Goal: Transaction & Acquisition: Book appointment/travel/reservation

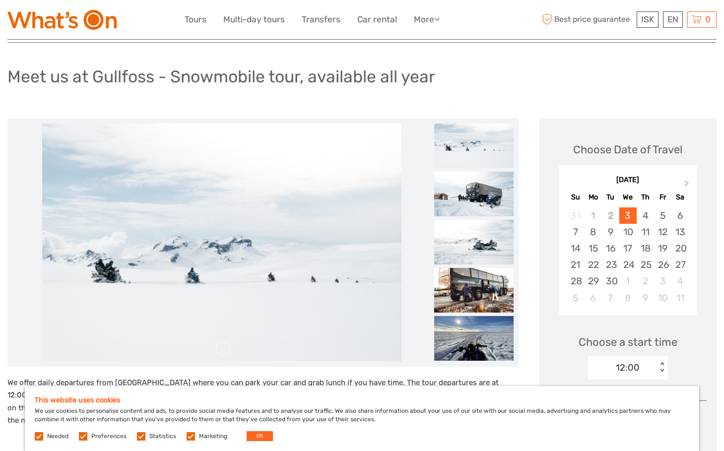
scroll to position [74, 0]
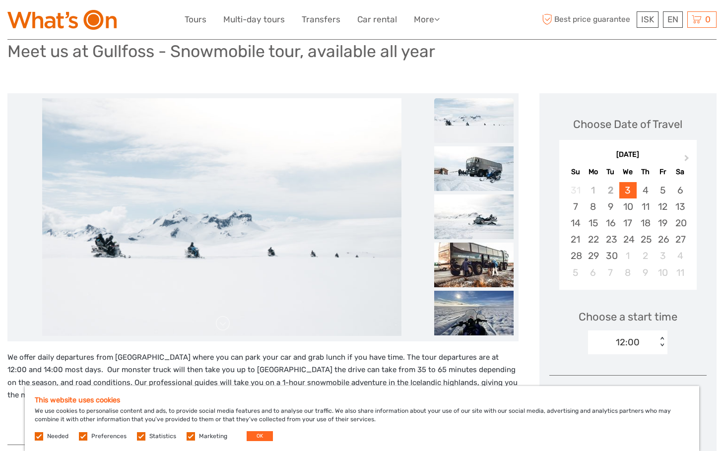
click at [474, 112] on img at bounding box center [473, 120] width 79 height 45
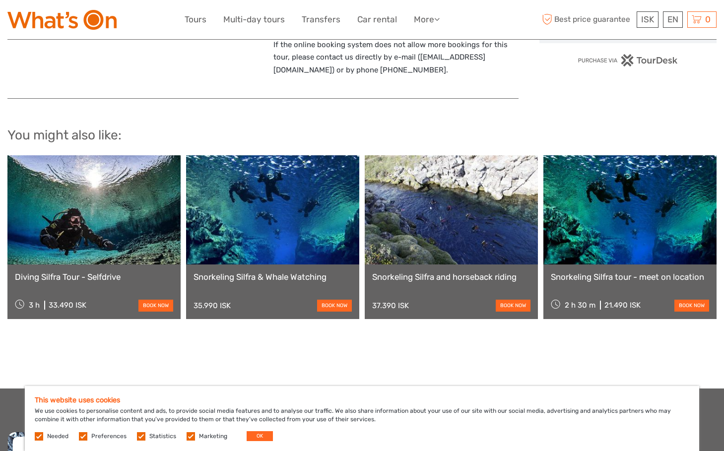
scroll to position [887, 0]
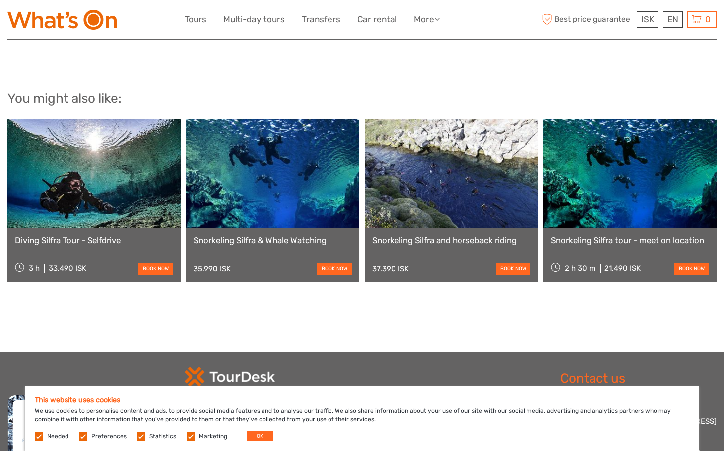
click at [637, 206] on link at bounding box center [629, 173] width 173 height 109
click at [462, 216] on link at bounding box center [451, 173] width 173 height 109
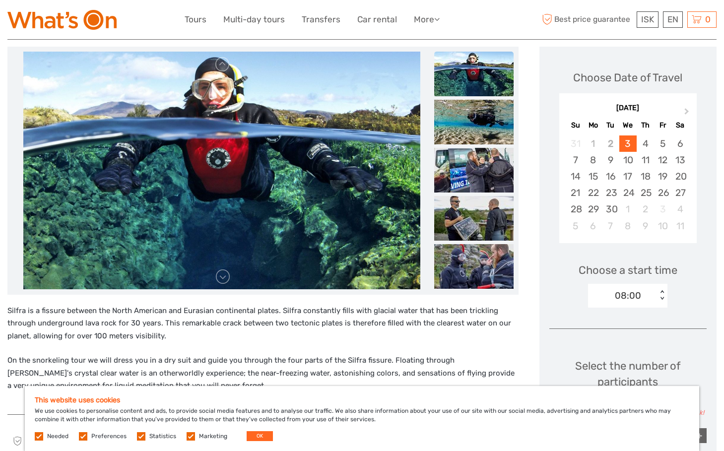
scroll to position [124, 0]
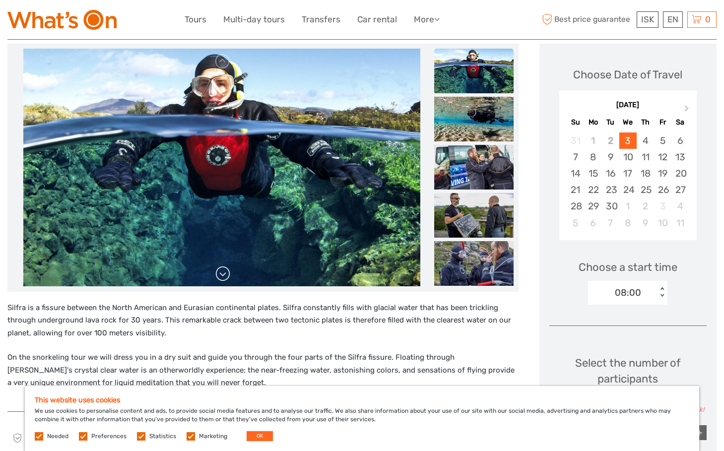
click at [226, 275] on link at bounding box center [223, 274] width 16 height 16
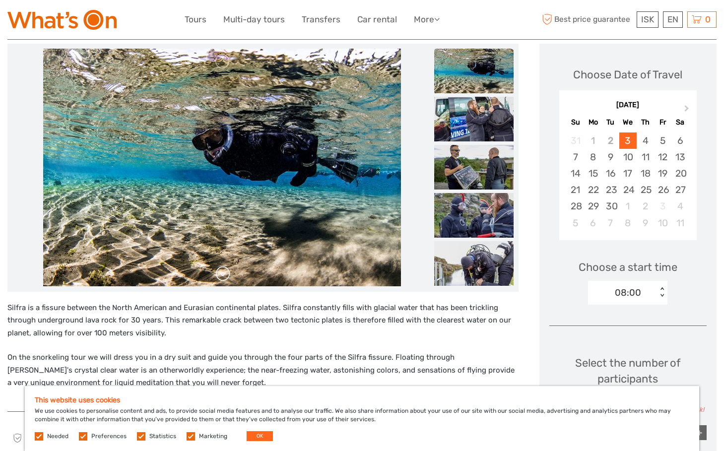
click at [225, 273] on link at bounding box center [223, 274] width 16 height 16
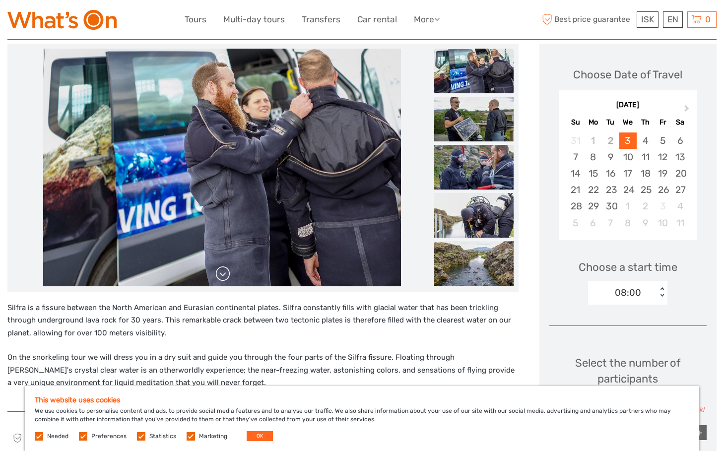
click at [223, 271] on link at bounding box center [223, 274] width 16 height 16
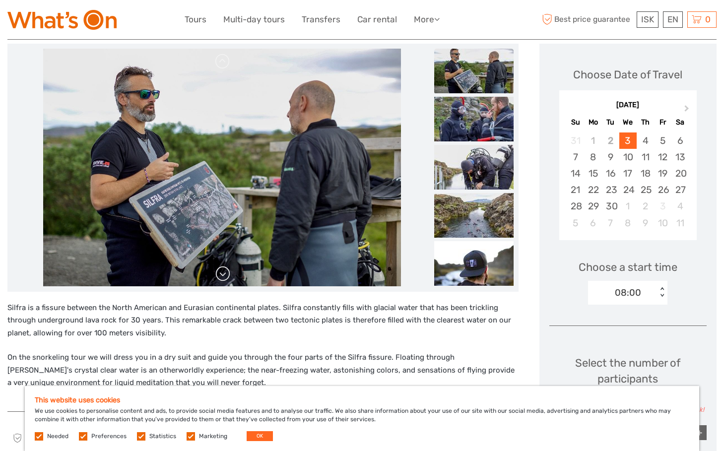
click at [225, 276] on link at bounding box center [223, 274] width 16 height 16
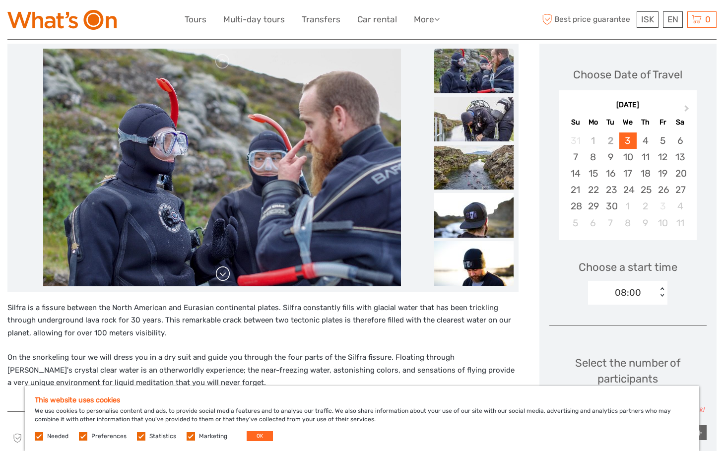
click at [225, 276] on link at bounding box center [223, 274] width 16 height 16
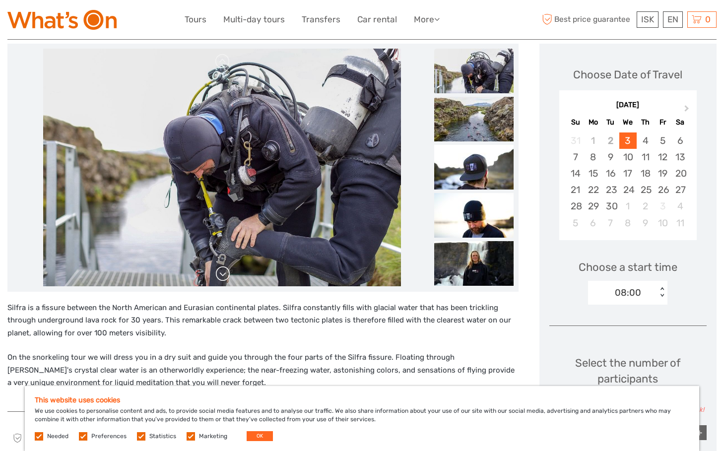
click at [225, 276] on link at bounding box center [223, 274] width 16 height 16
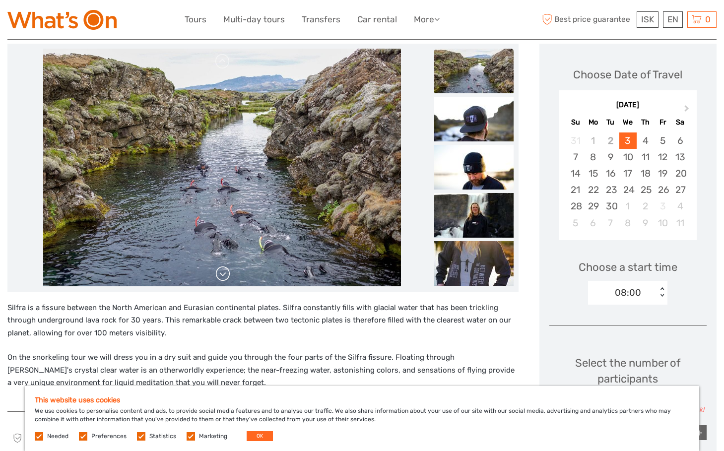
click at [225, 276] on link at bounding box center [223, 274] width 16 height 16
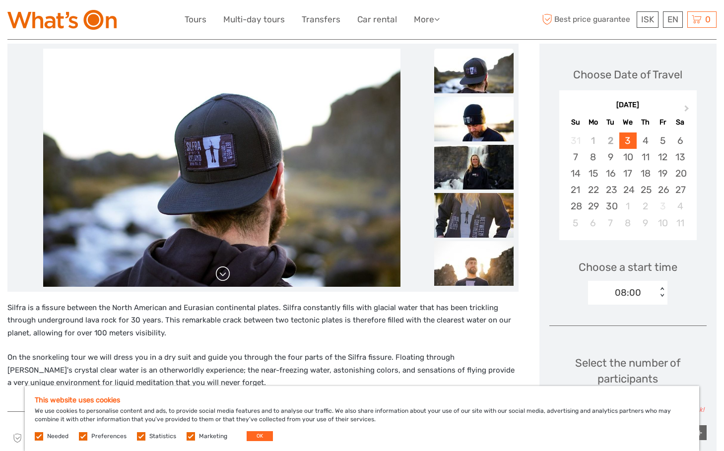
click at [225, 276] on link at bounding box center [223, 274] width 16 height 16
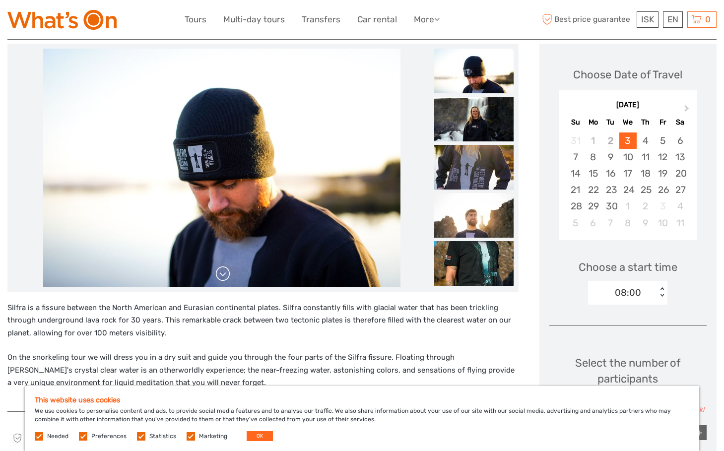
click at [225, 276] on link at bounding box center [223, 274] width 16 height 16
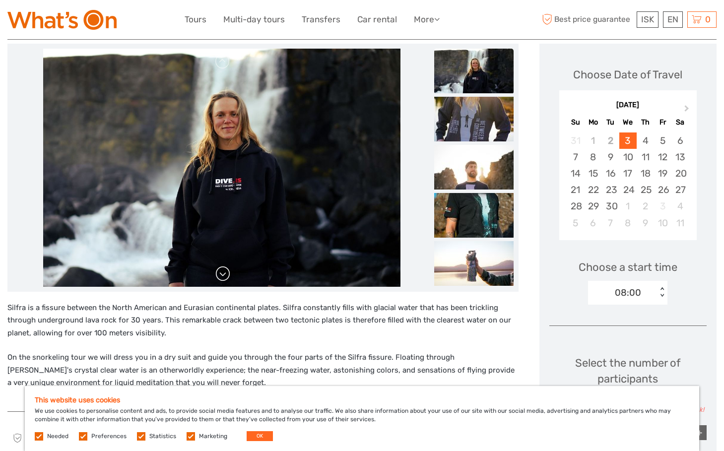
click at [225, 276] on link at bounding box center [223, 274] width 16 height 16
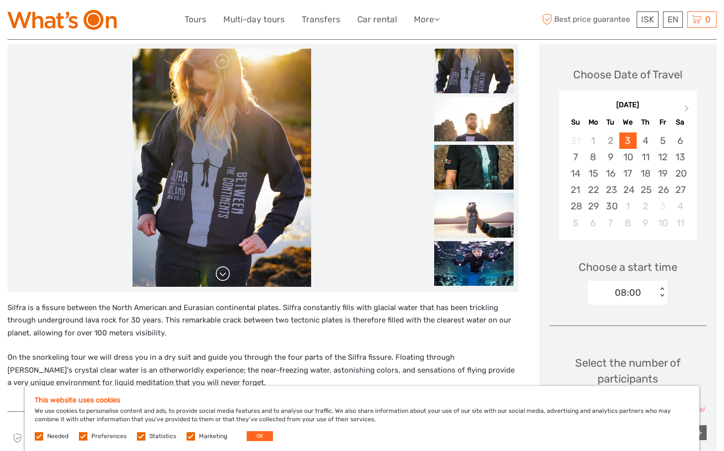
click at [225, 276] on link at bounding box center [223, 274] width 16 height 16
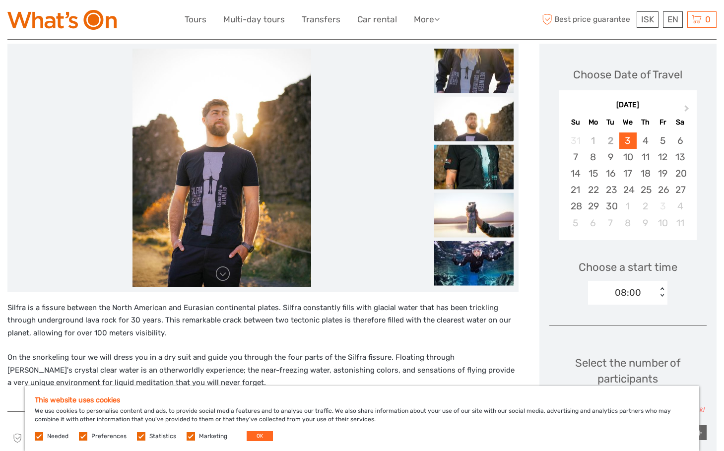
drag, startPoint x: 225, startPoint y: 276, endPoint x: 222, endPoint y: 256, distance: 19.6
click at [222, 256] on div at bounding box center [221, 168] width 419 height 238
click at [223, 272] on link at bounding box center [223, 274] width 16 height 16
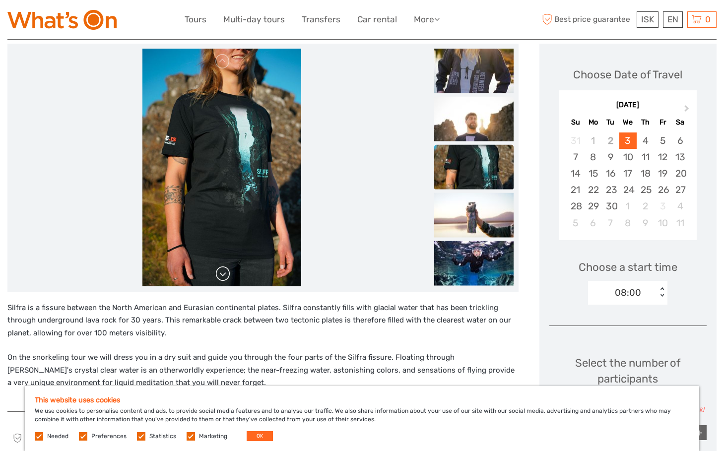
click at [223, 272] on link at bounding box center [223, 274] width 16 height 16
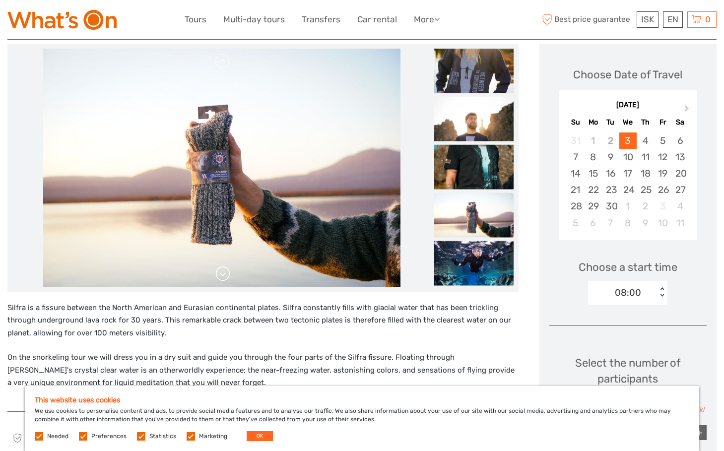
click at [223, 272] on link at bounding box center [223, 274] width 16 height 16
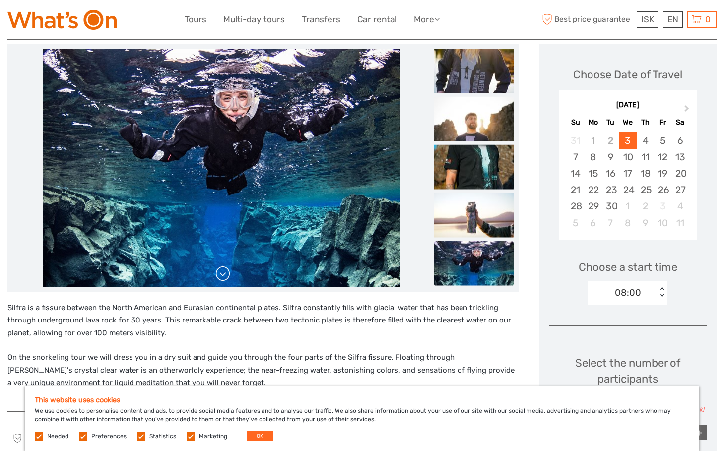
click at [223, 272] on link at bounding box center [223, 274] width 16 height 16
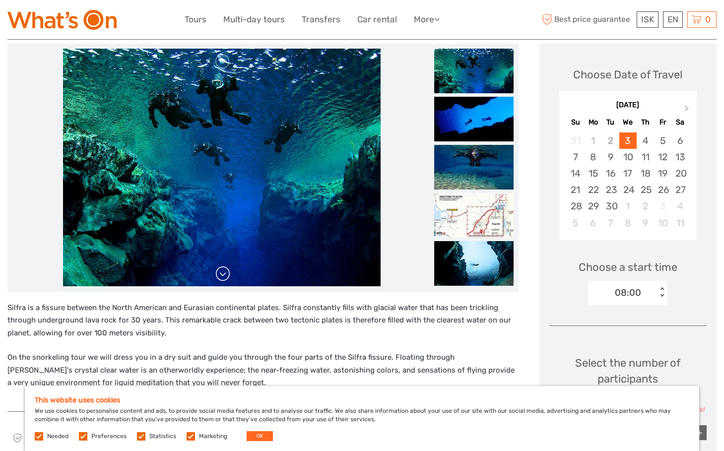
click at [223, 272] on link at bounding box center [223, 274] width 16 height 16
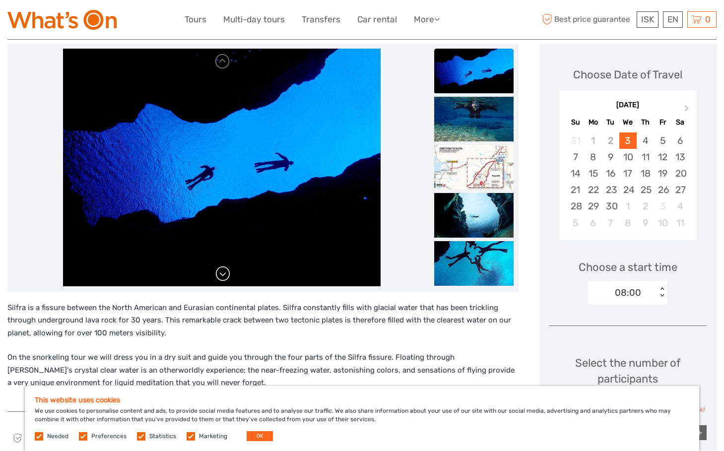
click at [223, 272] on link at bounding box center [223, 274] width 16 height 16
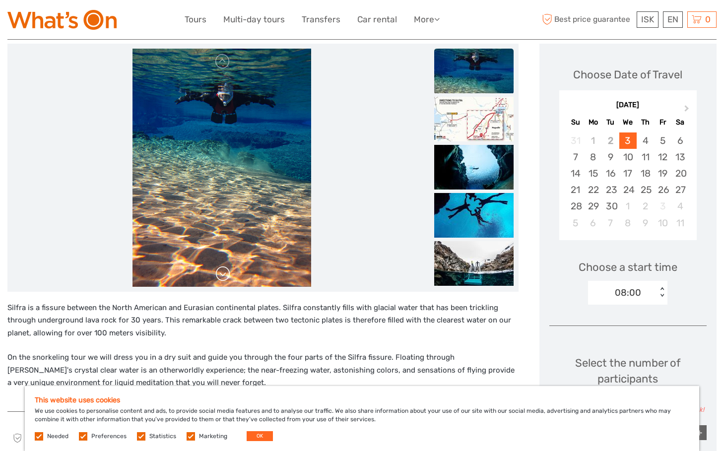
click at [223, 272] on link at bounding box center [223, 274] width 16 height 16
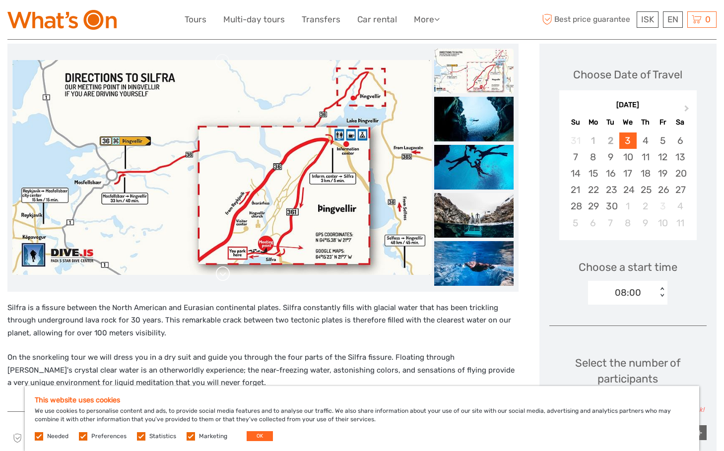
click at [224, 272] on link at bounding box center [223, 274] width 16 height 16
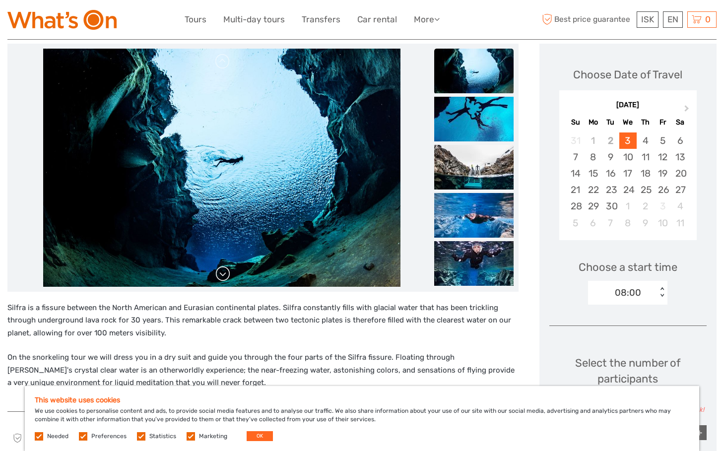
click at [224, 272] on link at bounding box center [223, 274] width 16 height 16
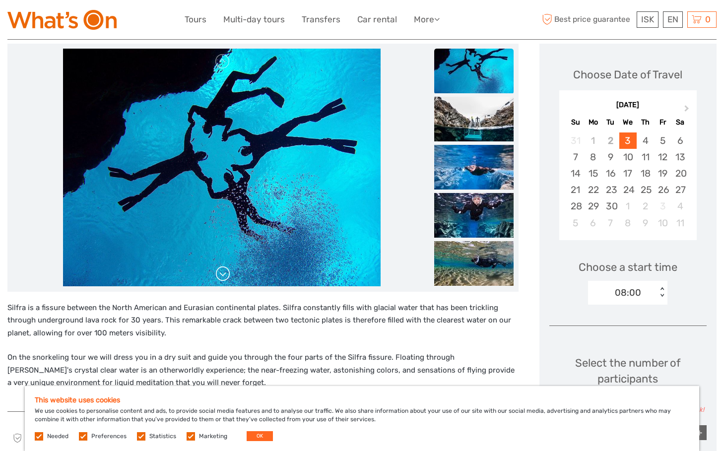
click at [224, 272] on link at bounding box center [223, 274] width 16 height 16
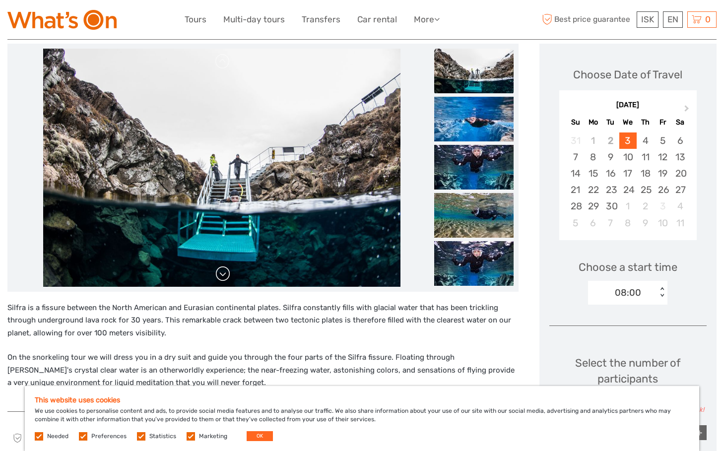
click at [224, 272] on link at bounding box center [223, 274] width 16 height 16
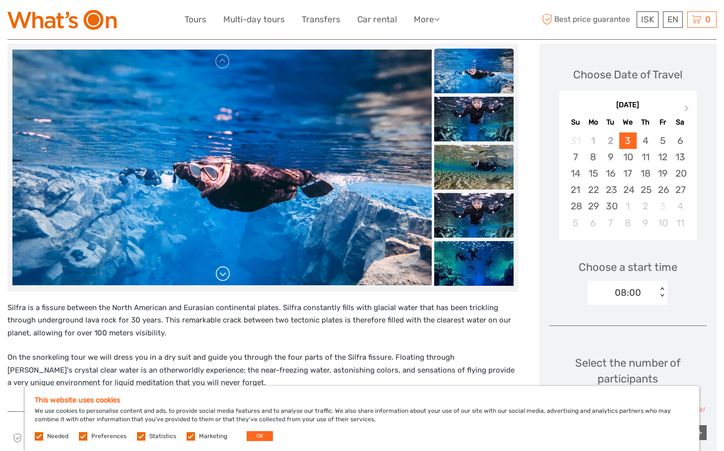
click at [224, 272] on link at bounding box center [223, 274] width 16 height 16
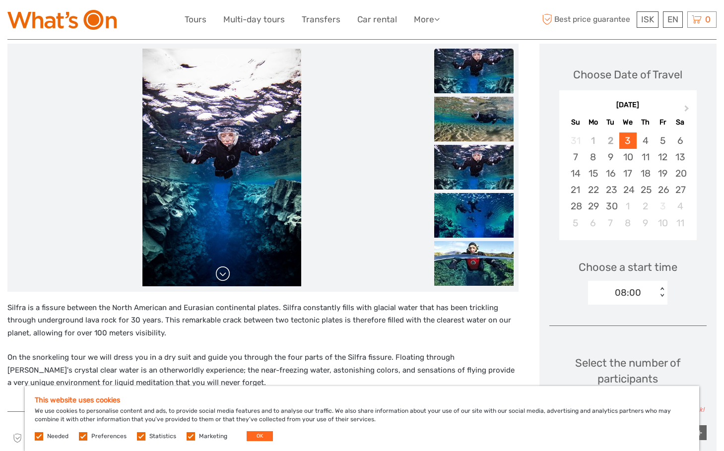
click at [224, 272] on link at bounding box center [223, 274] width 16 height 16
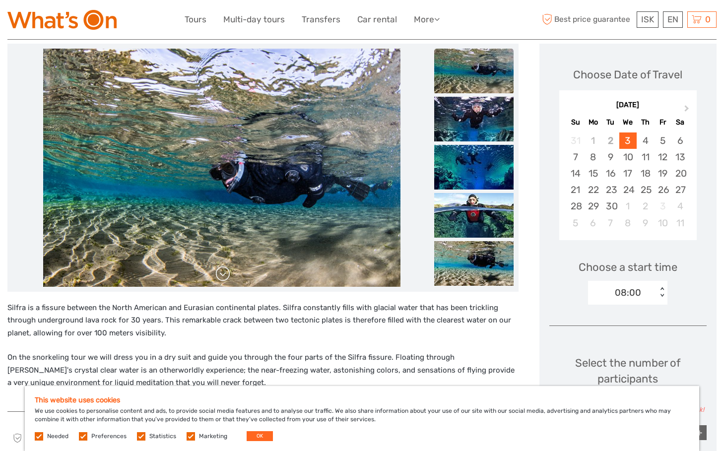
click at [224, 272] on link at bounding box center [223, 274] width 16 height 16
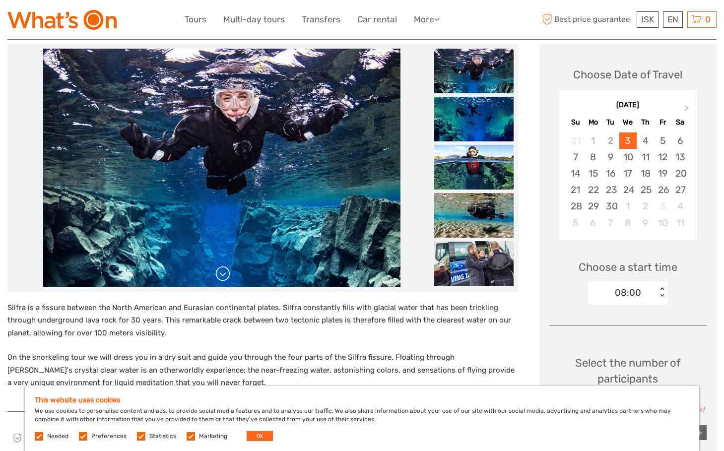
click at [224, 272] on link at bounding box center [223, 274] width 16 height 16
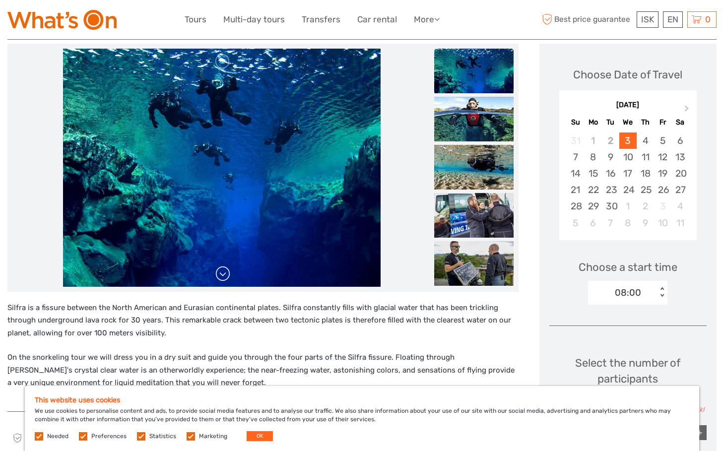
click at [224, 272] on link at bounding box center [223, 274] width 16 height 16
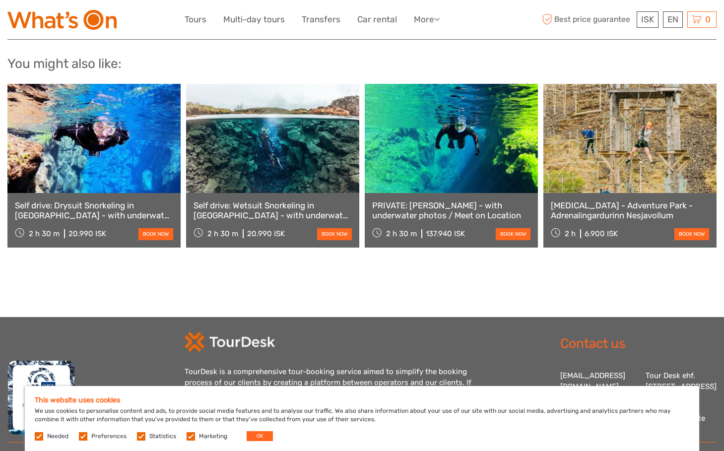
scroll to position [1198, 0]
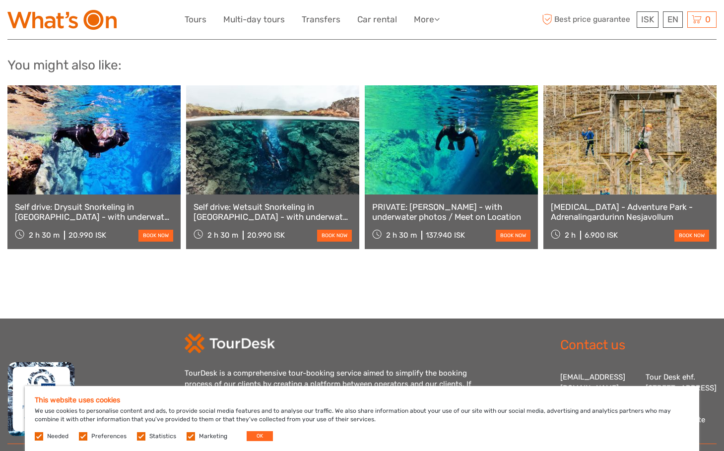
click at [399, 211] on link "PRIVATE: [PERSON_NAME] - with underwater photos / Meet on Location" at bounding box center [451, 212] width 158 height 20
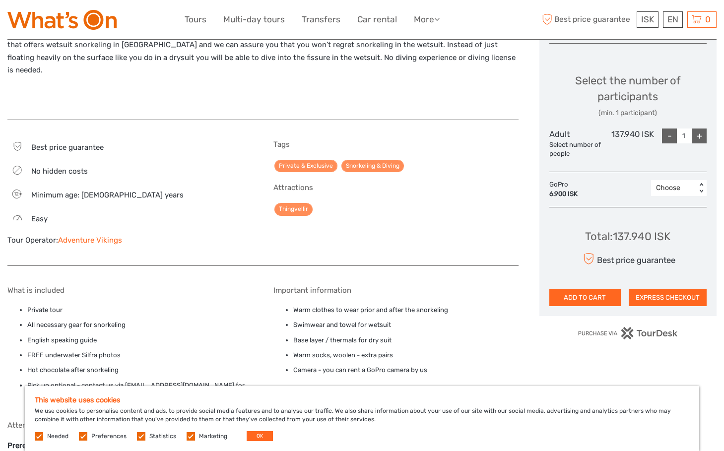
scroll to position [463, 0]
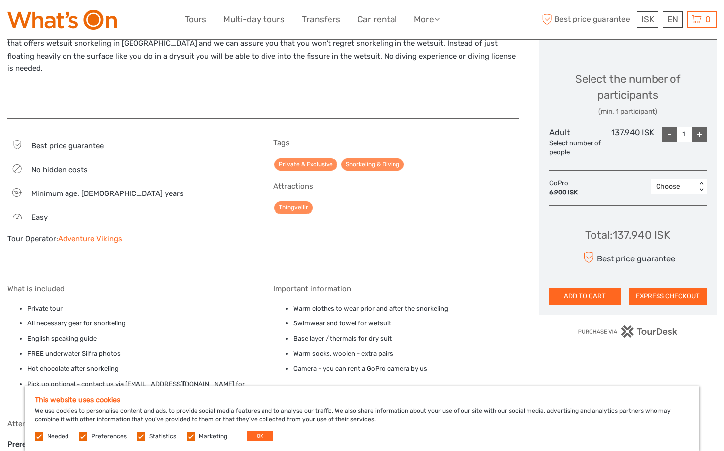
click at [700, 129] on div "+" at bounding box center [699, 134] width 15 height 15
type input "4"
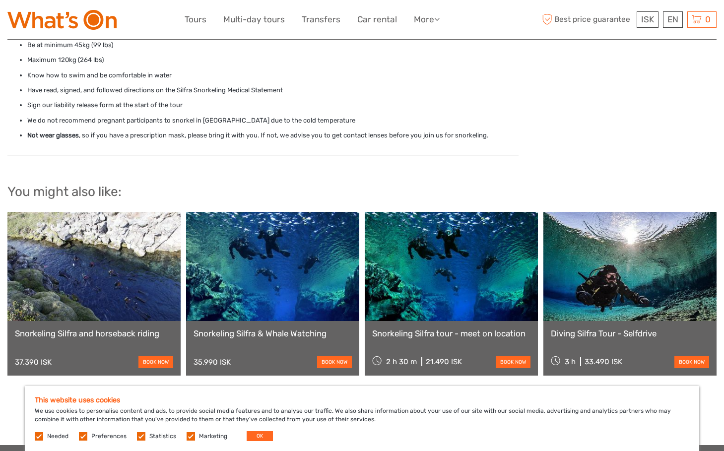
scroll to position [952, 0]
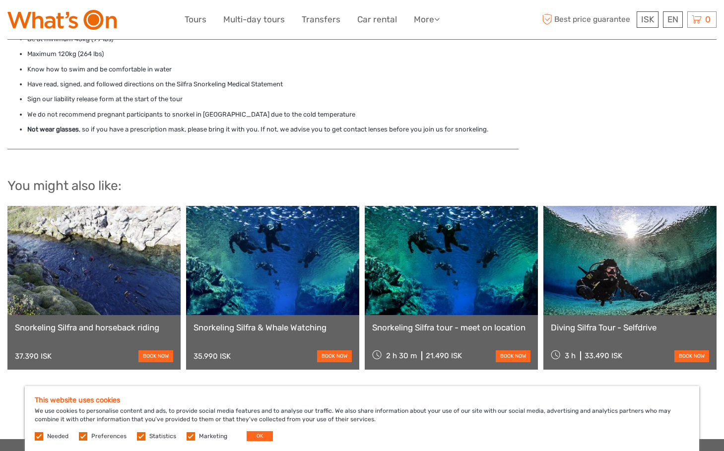
click at [647, 315] on div "Diving Silfra Tour - Selfdrive 3 h 33.490 ISK book now" at bounding box center [629, 342] width 173 height 55
click at [641, 322] on link "Diving Silfra Tour - Selfdrive" at bounding box center [630, 327] width 158 height 10
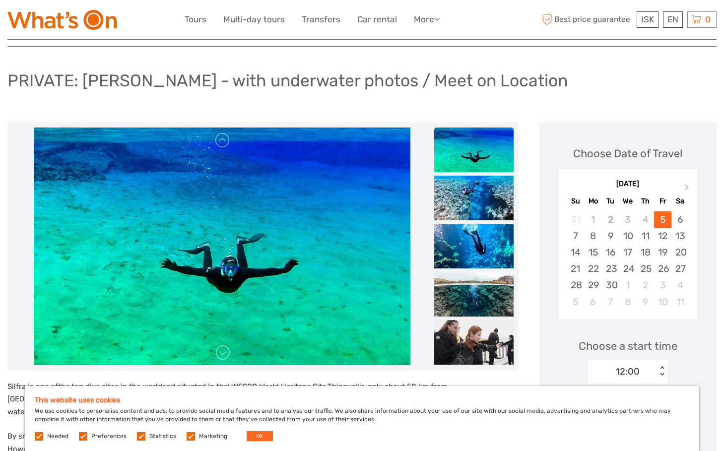
scroll to position [83, 0]
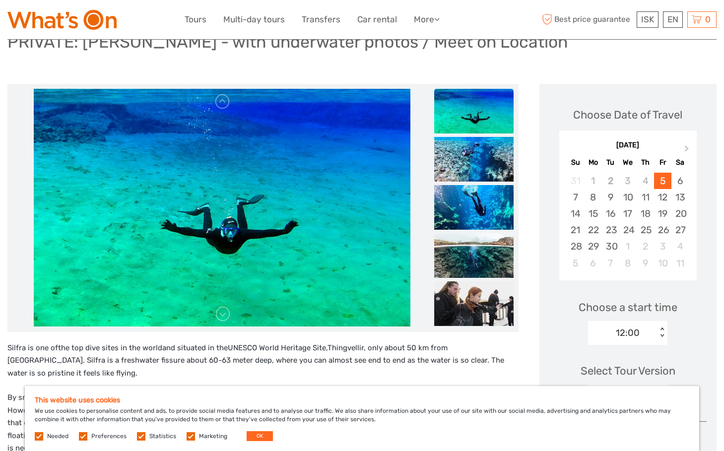
click at [224, 212] on img at bounding box center [222, 208] width 377 height 238
click at [225, 104] on link at bounding box center [223, 102] width 16 height 16
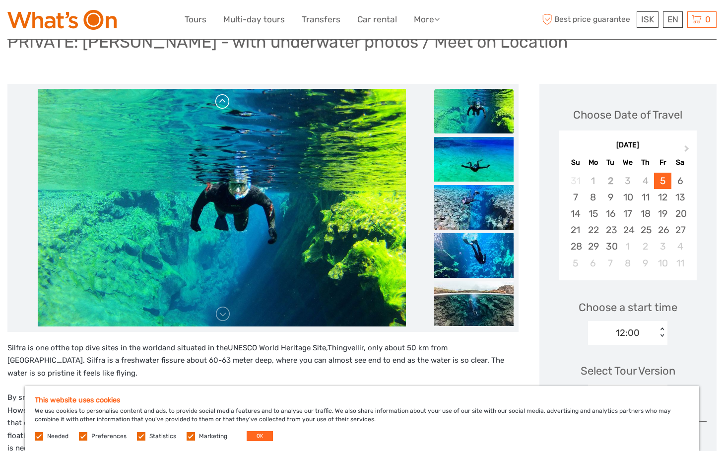
click at [225, 104] on link at bounding box center [223, 102] width 16 height 16
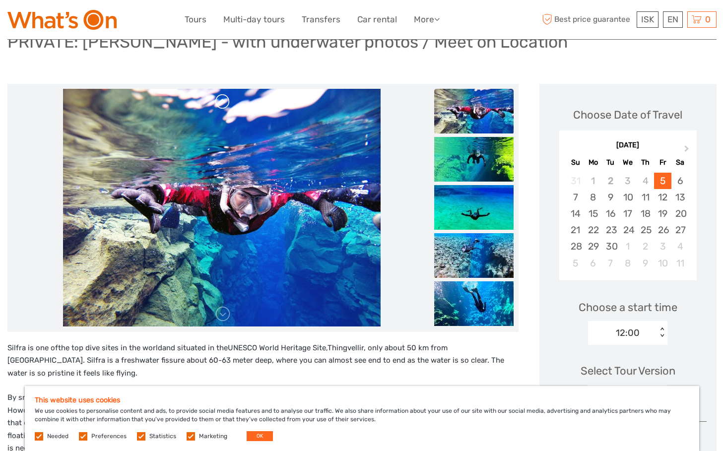
click at [225, 104] on link at bounding box center [223, 102] width 16 height 16
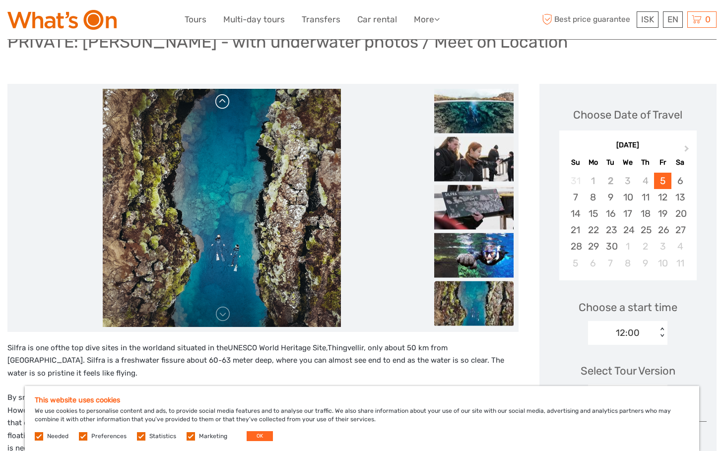
click at [225, 104] on div at bounding box center [221, 208] width 419 height 238
click at [220, 99] on link at bounding box center [223, 102] width 16 height 16
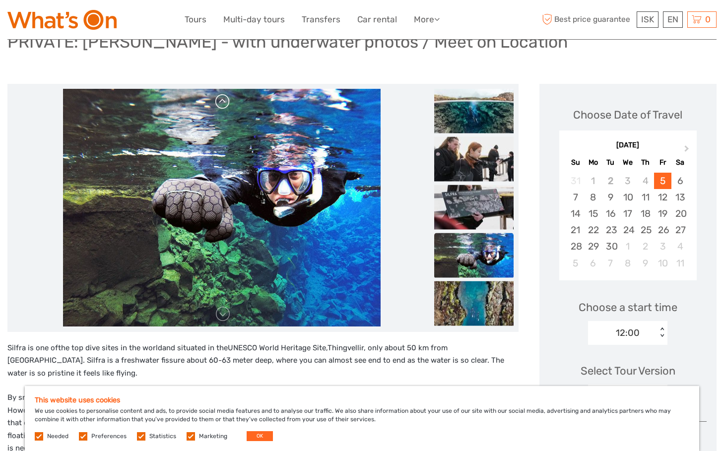
click at [221, 99] on link at bounding box center [223, 102] width 16 height 16
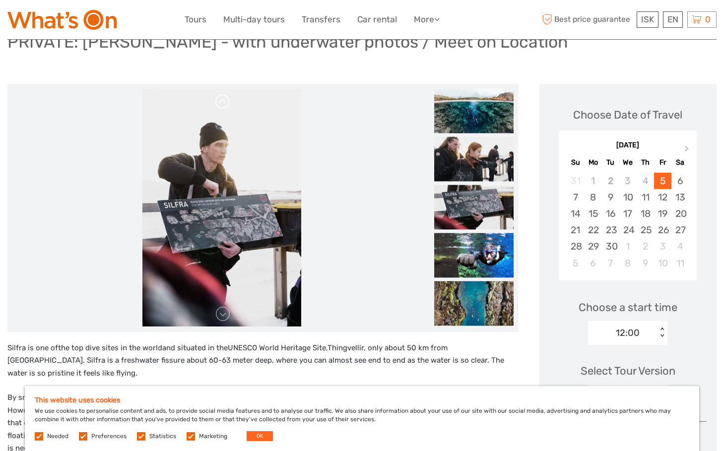
click at [221, 99] on link at bounding box center [223, 102] width 16 height 16
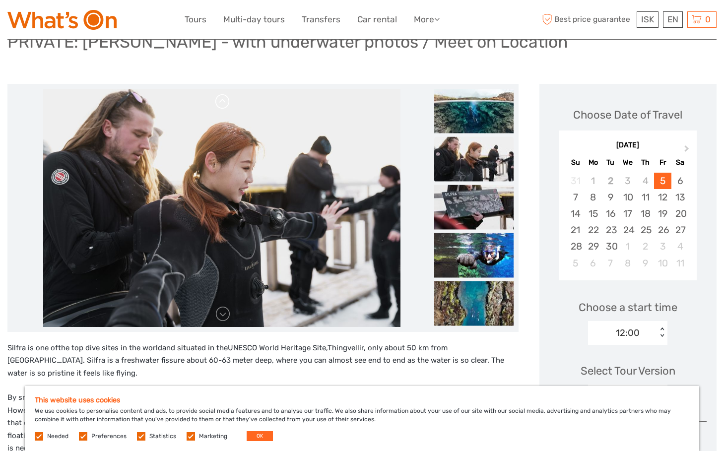
click at [223, 98] on link at bounding box center [223, 102] width 16 height 16
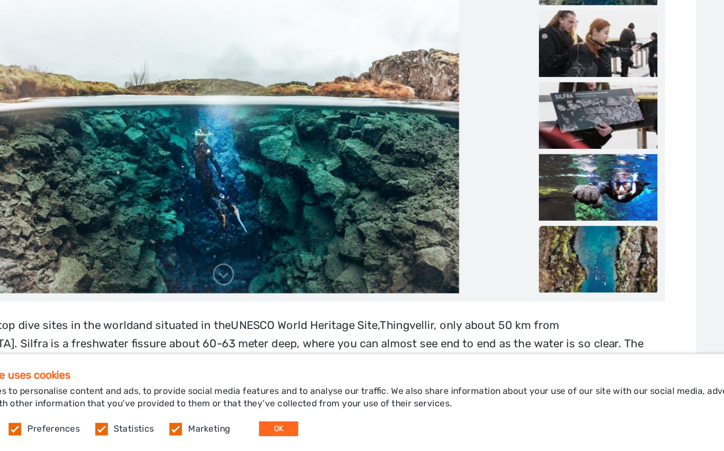
scroll to position [66, 0]
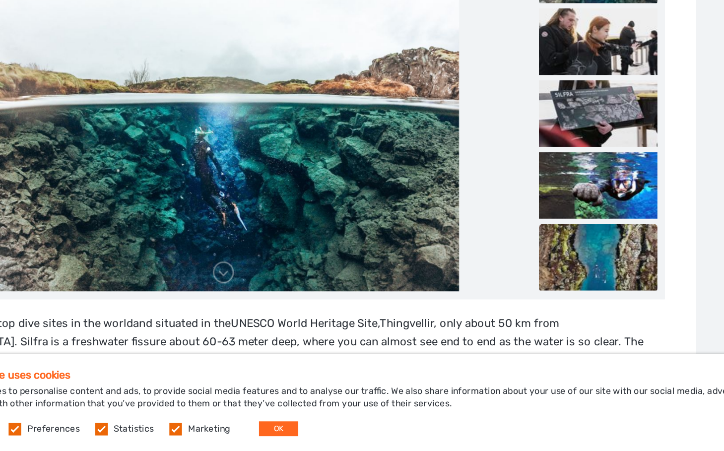
click at [434, 299] on img at bounding box center [473, 321] width 79 height 45
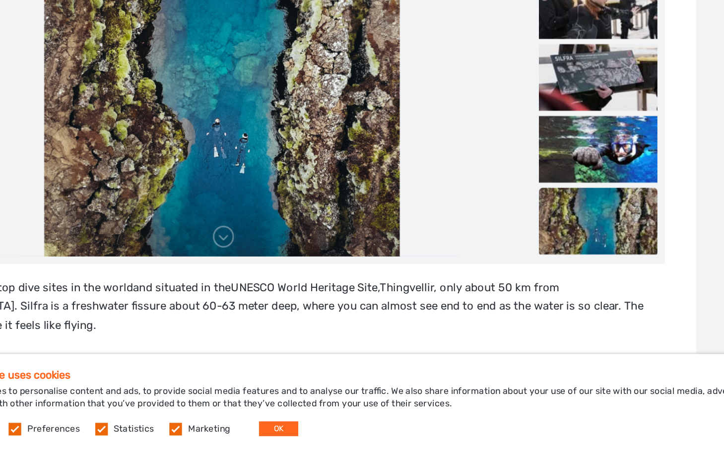
scroll to position [90, 0]
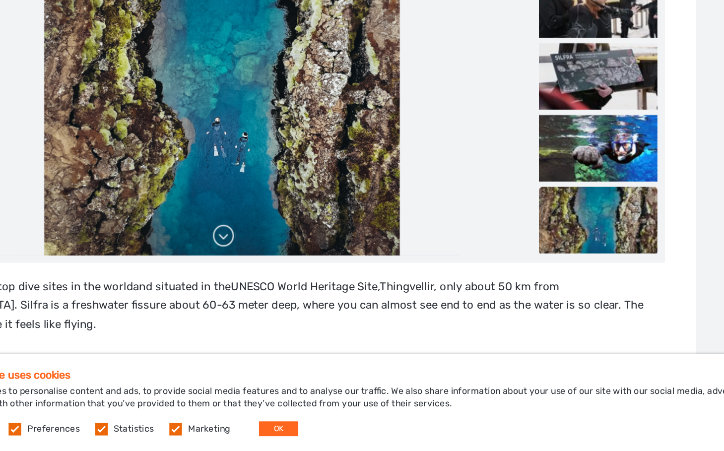
click at [215, 299] on link at bounding box center [223, 307] width 16 height 16
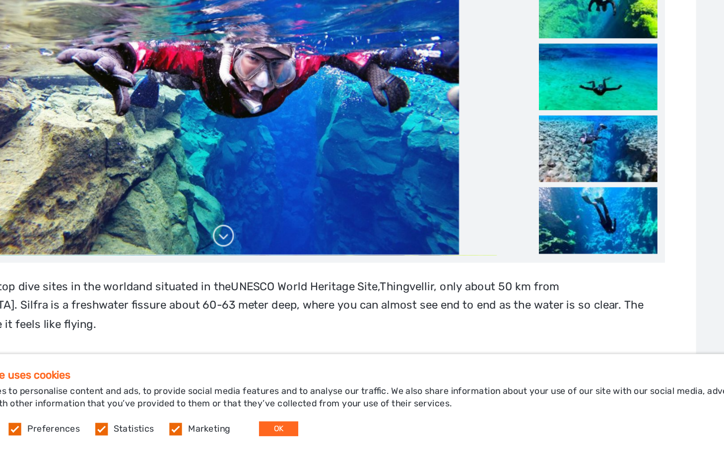
click at [215, 299] on link at bounding box center [223, 307] width 16 height 16
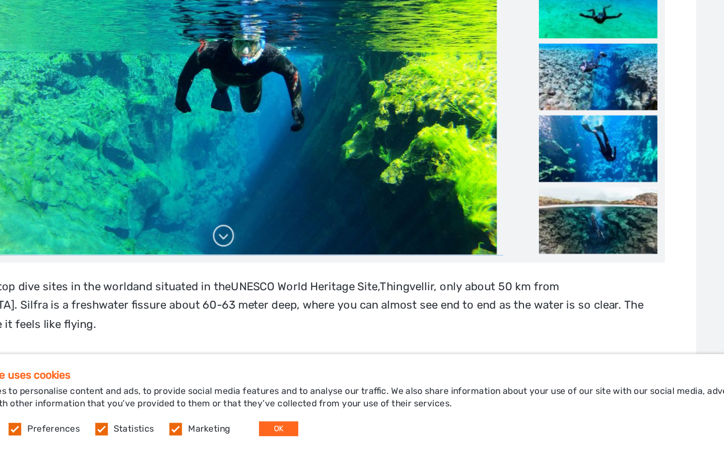
click at [215, 299] on link at bounding box center [223, 307] width 16 height 16
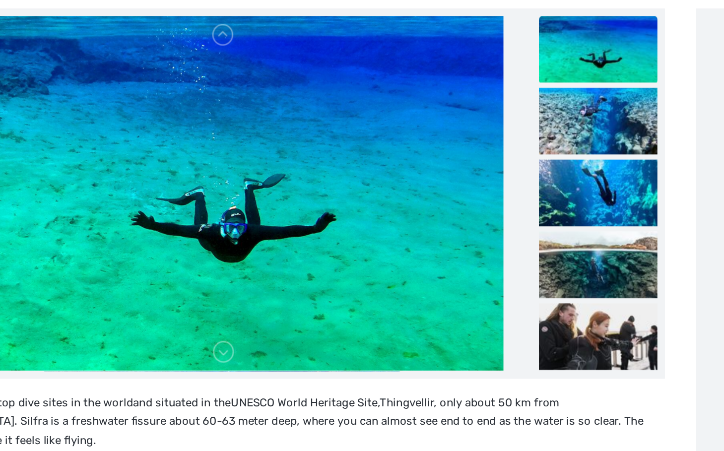
scroll to position [103, 0]
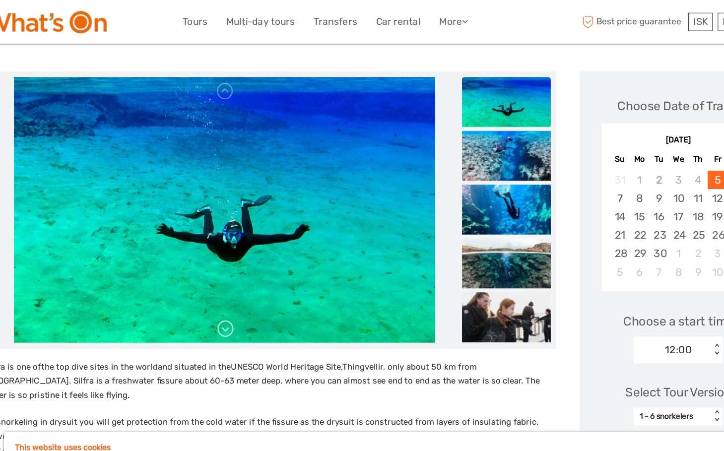
click at [215, 296] on link at bounding box center [223, 294] width 16 height 16
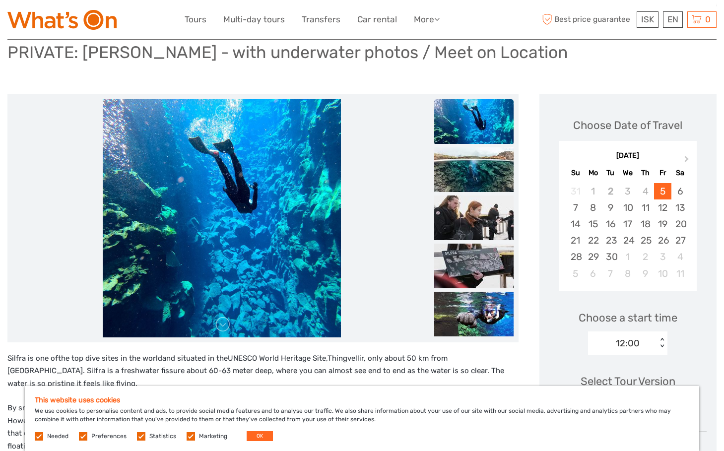
scroll to position [69, 0]
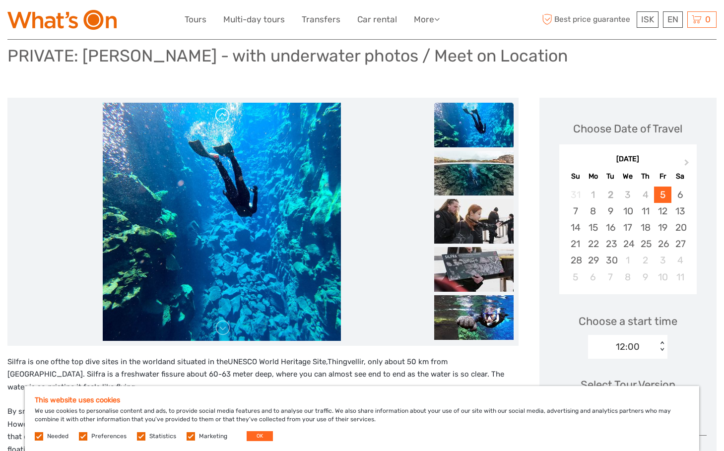
click at [223, 114] on link at bounding box center [223, 116] width 16 height 16
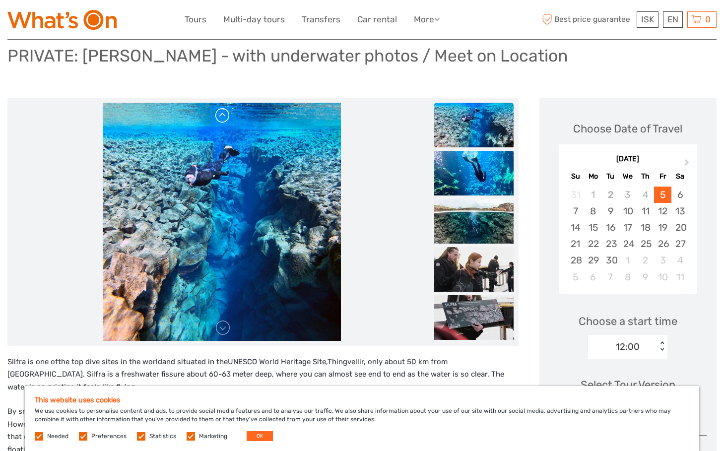
click at [223, 114] on link at bounding box center [223, 116] width 16 height 16
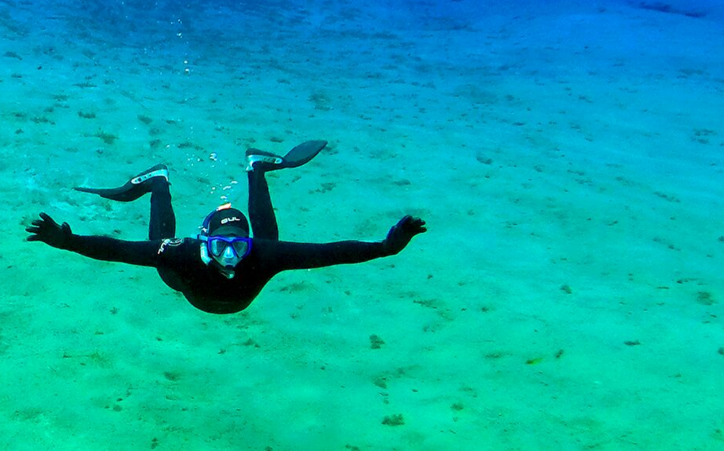
scroll to position [87, 0]
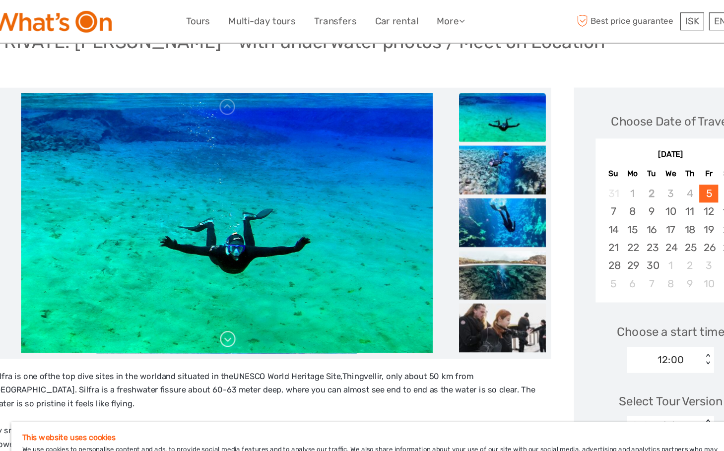
click at [215, 310] on link at bounding box center [223, 310] width 16 height 16
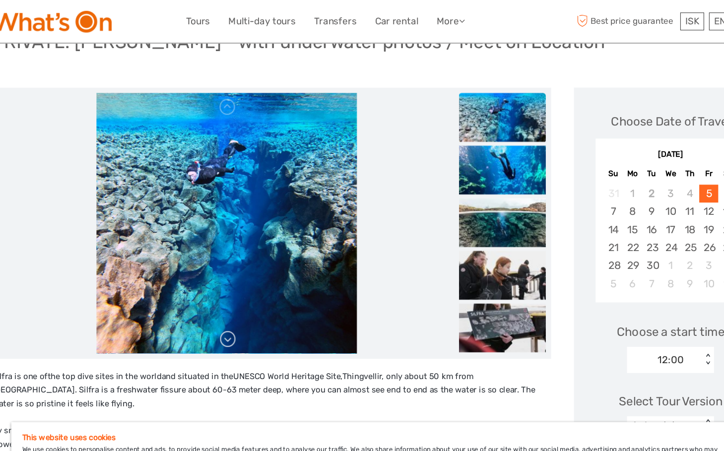
click at [215, 310] on link at bounding box center [223, 310] width 16 height 16
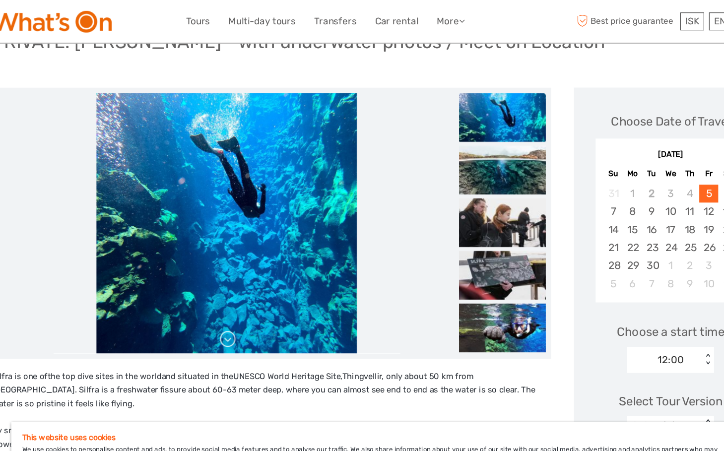
click at [215, 310] on link at bounding box center [223, 310] width 16 height 16
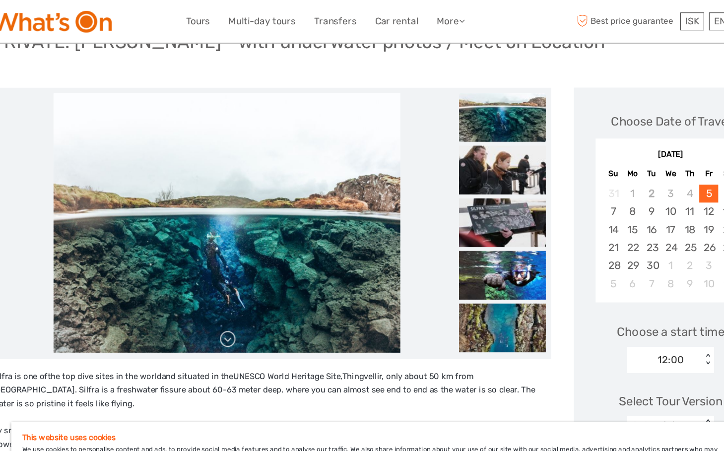
click at [215, 310] on link at bounding box center [223, 310] width 16 height 16
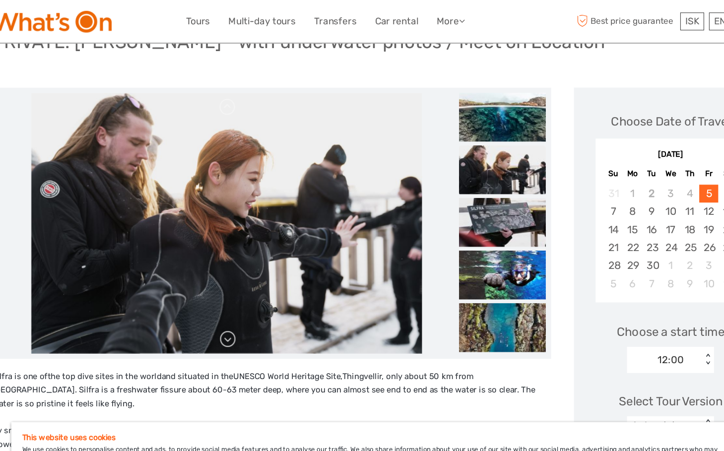
click at [215, 310] on link at bounding box center [223, 310] width 16 height 16
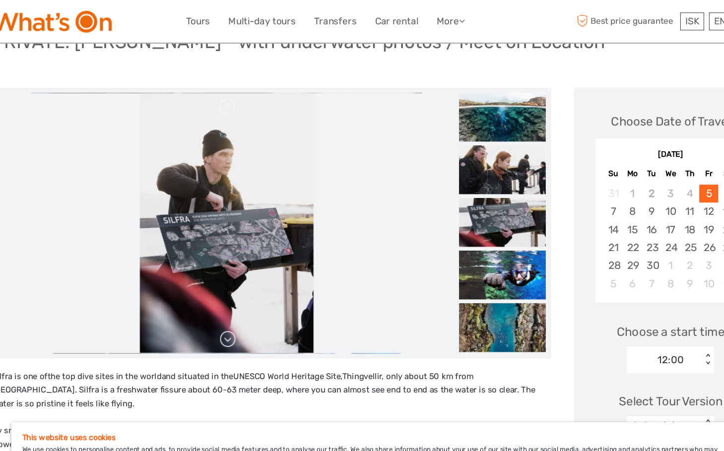
click at [215, 310] on link at bounding box center [223, 310] width 16 height 16
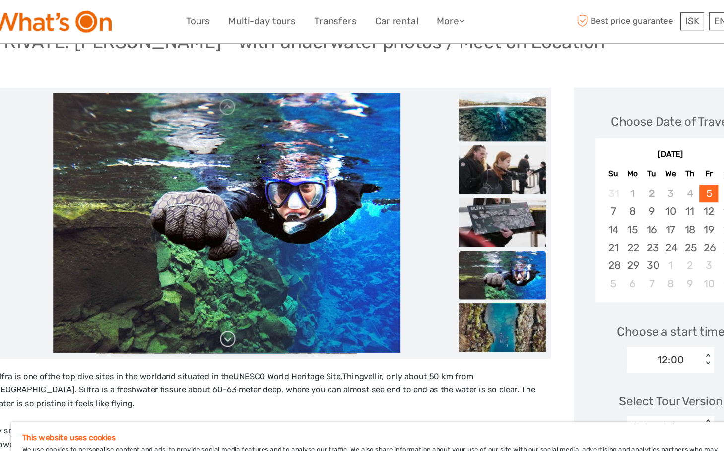
click at [215, 310] on link at bounding box center [223, 310] width 16 height 16
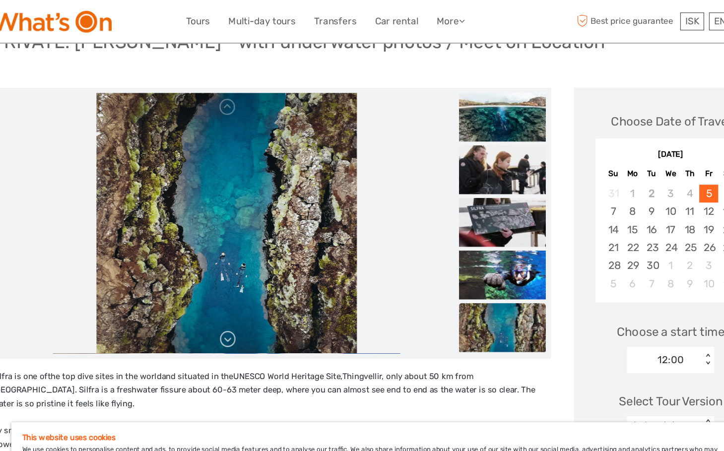
click at [215, 310] on link at bounding box center [223, 310] width 16 height 16
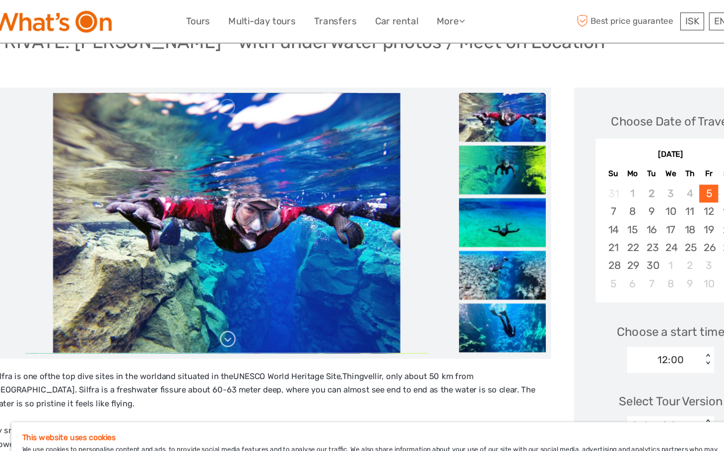
click at [215, 310] on link at bounding box center [223, 310] width 16 height 16
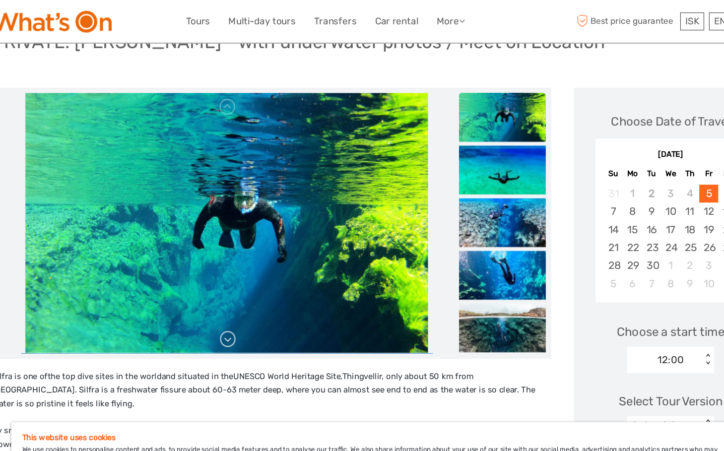
click at [215, 310] on link at bounding box center [223, 310] width 16 height 16
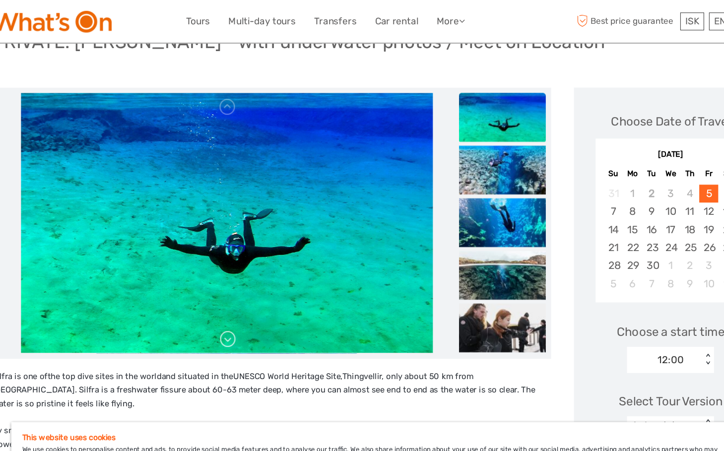
click at [215, 310] on link at bounding box center [223, 310] width 16 height 16
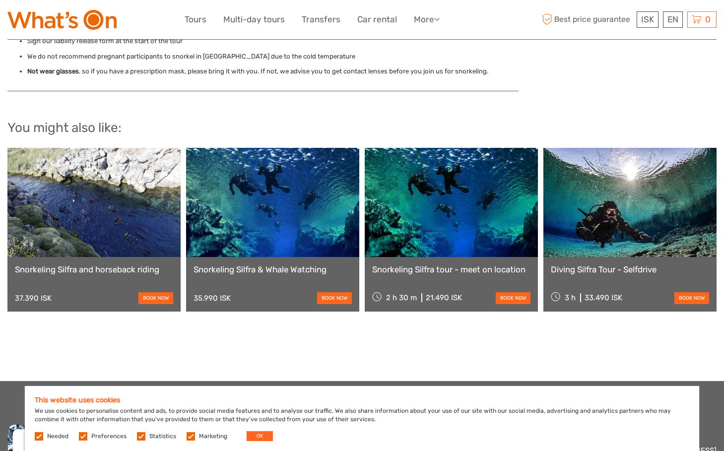
scroll to position [1011, 0]
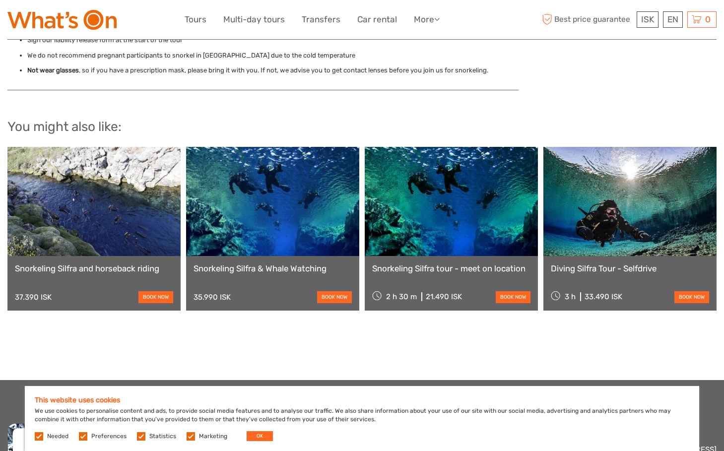
click at [655, 198] on link at bounding box center [629, 201] width 173 height 109
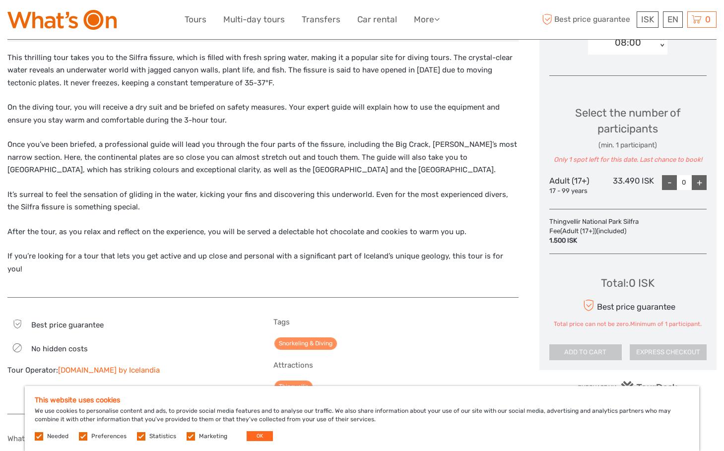
scroll to position [374, 0]
click at [701, 184] on div "+" at bounding box center [699, 182] width 15 height 15
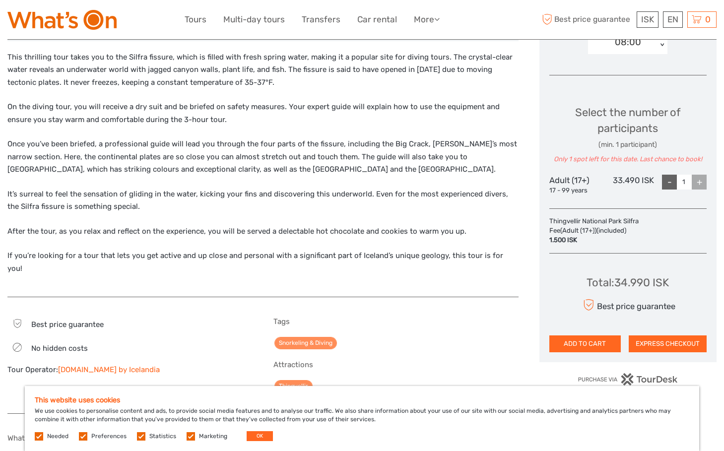
click at [701, 184] on div "+" at bounding box center [699, 182] width 15 height 15
click at [702, 178] on div "+" at bounding box center [699, 182] width 15 height 15
click at [669, 181] on div "-" at bounding box center [669, 182] width 15 height 15
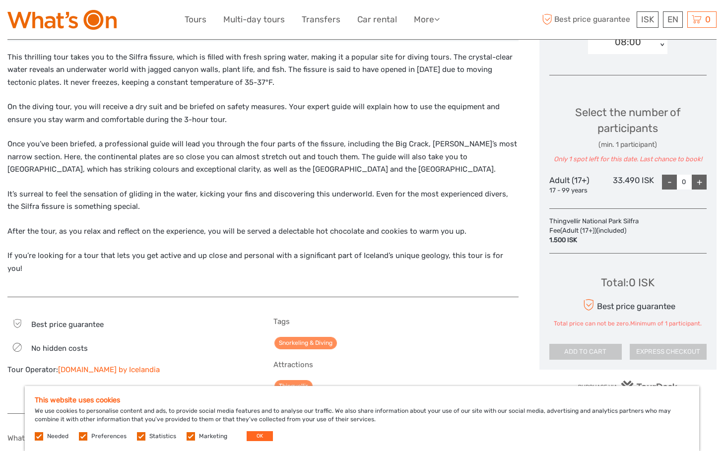
click at [700, 180] on div "+" at bounding box center [699, 182] width 15 height 15
type input "1"
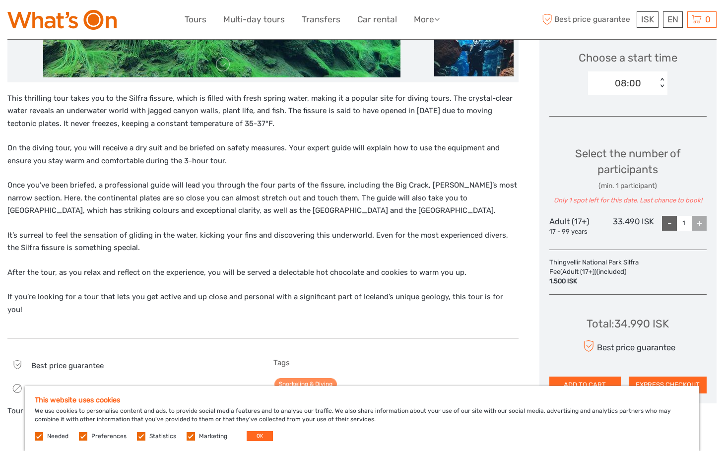
scroll to position [334, 0]
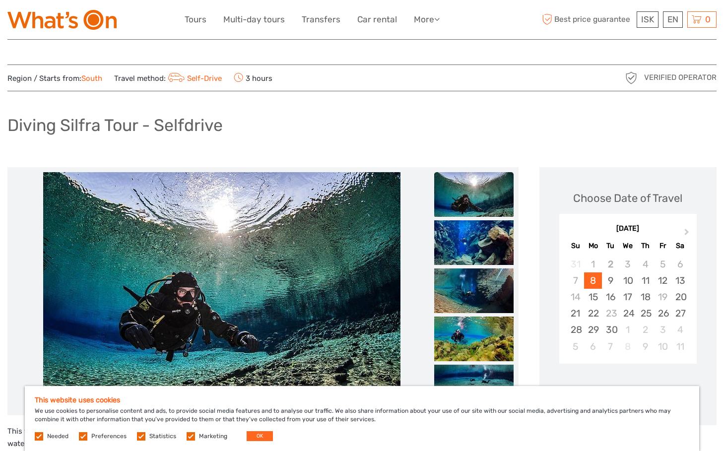
click at [232, 320] on img at bounding box center [221, 291] width 357 height 238
click at [277, 312] on img at bounding box center [221, 291] width 357 height 238
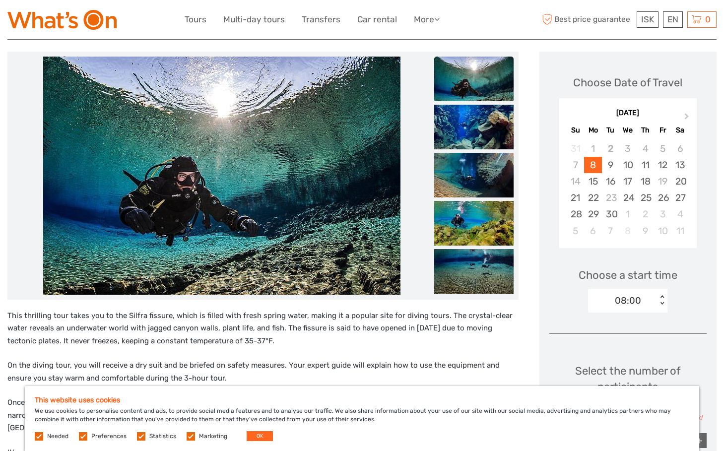
scroll to position [29, 0]
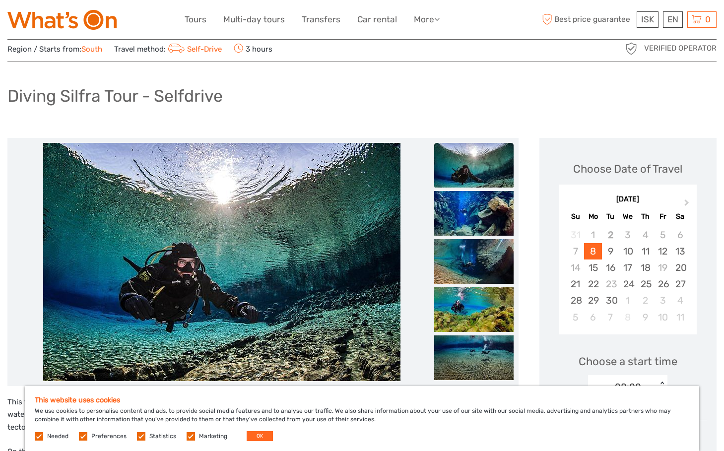
click at [455, 167] on img at bounding box center [473, 165] width 79 height 45
click at [467, 206] on img at bounding box center [473, 213] width 79 height 45
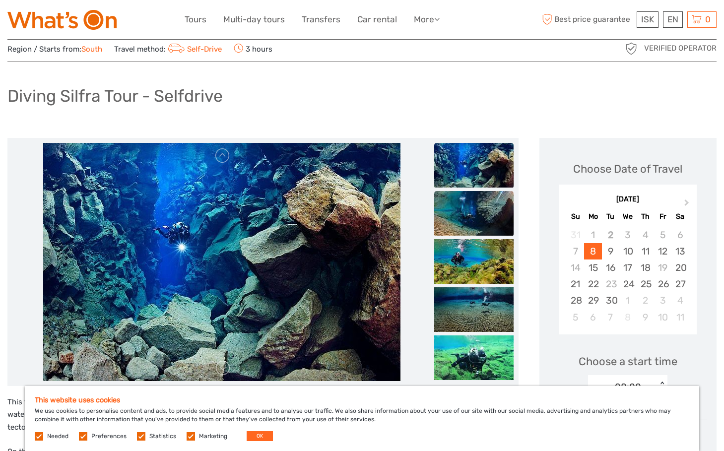
click at [471, 226] on img at bounding box center [473, 213] width 79 height 45
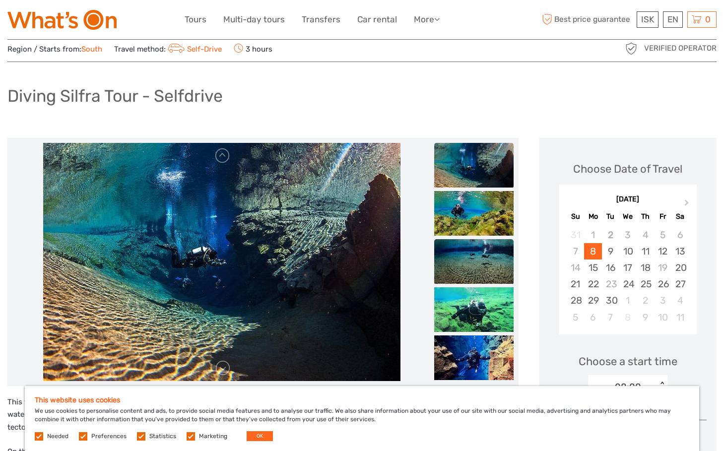
click at [475, 253] on img at bounding box center [473, 261] width 79 height 45
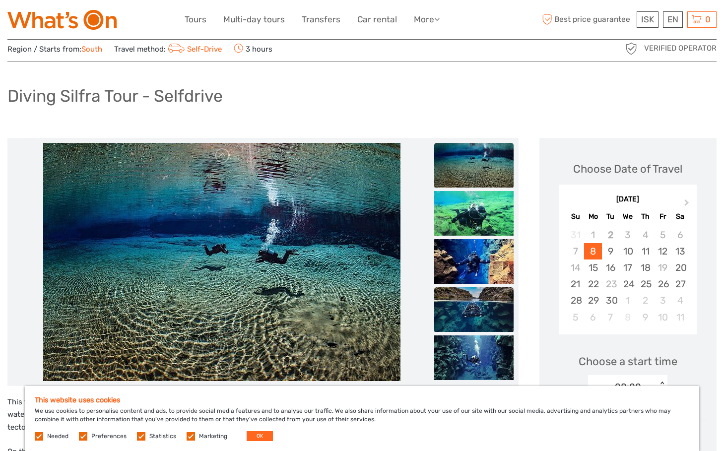
click at [480, 312] on img at bounding box center [473, 309] width 79 height 45
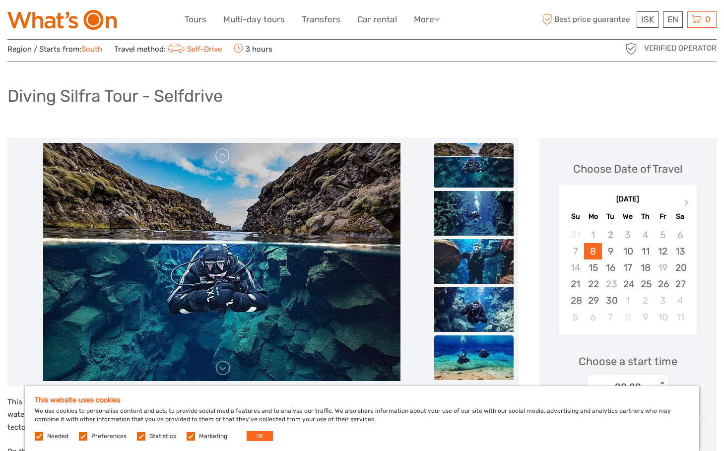
click at [480, 348] on img at bounding box center [473, 357] width 79 height 45
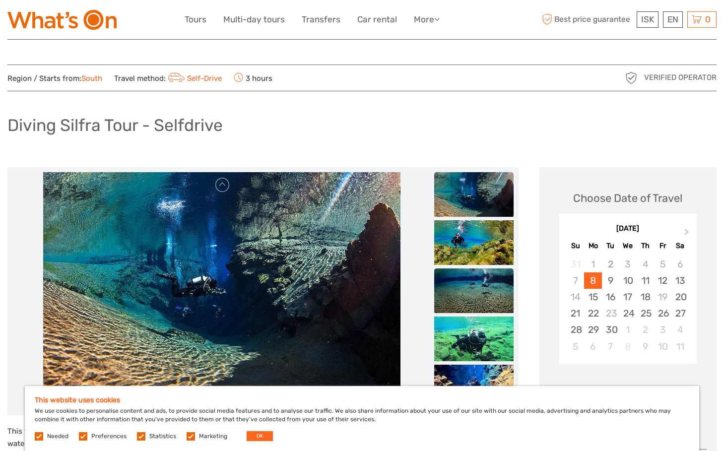
scroll to position [0, 0]
